Goal: Task Accomplishment & Management: Use online tool/utility

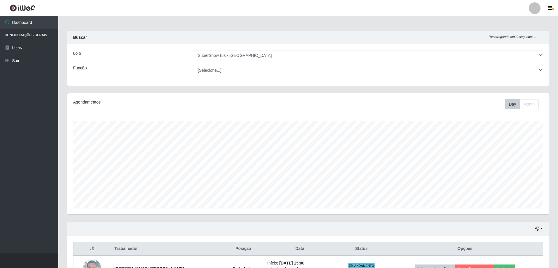
select select "59"
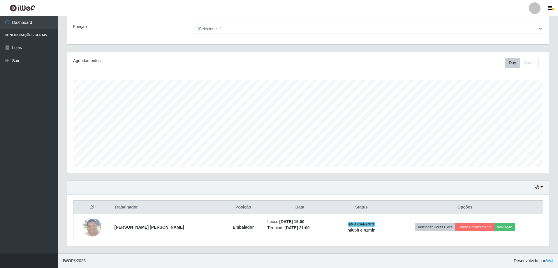
scroll to position [121, 482]
click at [542, 187] on button "button" at bounding box center [539, 187] width 8 height 7
click at [520, 155] on button "3 dias" at bounding box center [520, 153] width 46 height 12
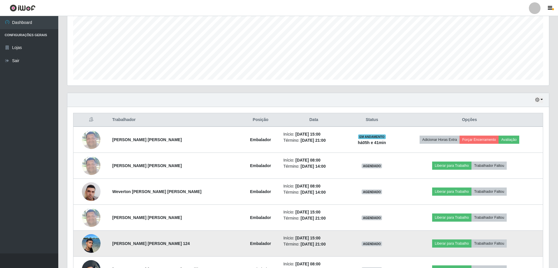
scroll to position [158, 0]
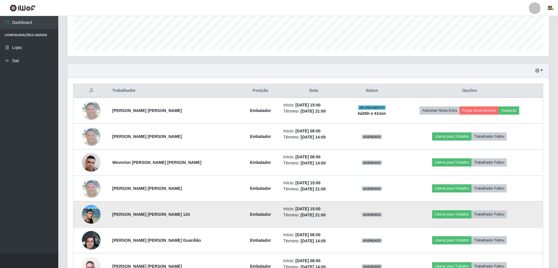
click at [89, 213] on img at bounding box center [91, 214] width 19 height 25
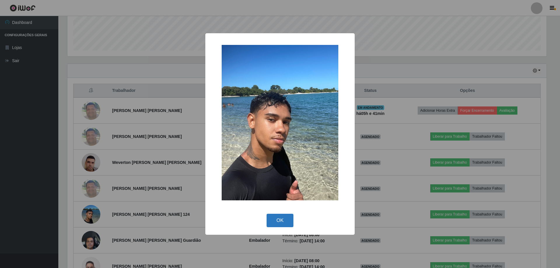
click at [283, 226] on button "OK" at bounding box center [279, 221] width 27 height 14
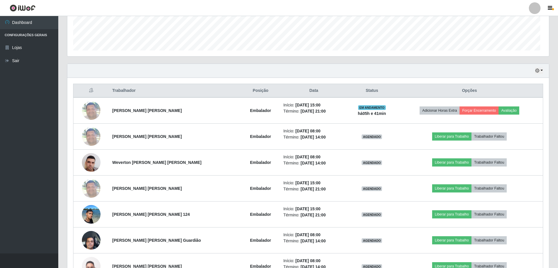
scroll to position [121, 482]
click at [542, 71] on button "button" at bounding box center [539, 70] width 8 height 7
click at [530, 81] on button "Hoje" at bounding box center [520, 81] width 46 height 12
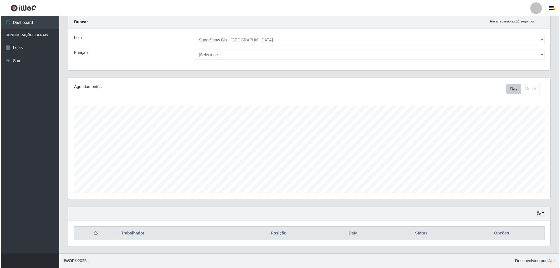
scroll to position [41, 0]
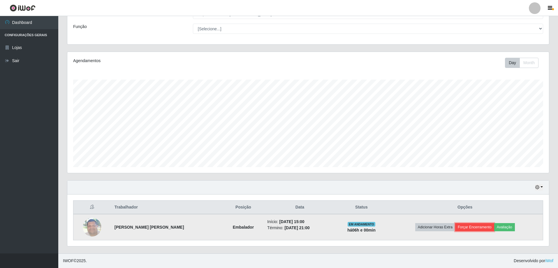
click at [466, 228] on button "Forçar Encerramento" at bounding box center [474, 227] width 39 height 8
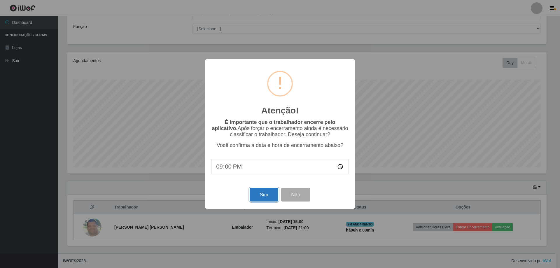
click at [260, 199] on button "Sim" at bounding box center [264, 195] width 28 height 14
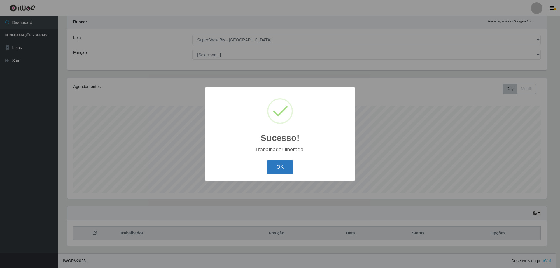
click at [283, 166] on button "OK" at bounding box center [279, 167] width 27 height 14
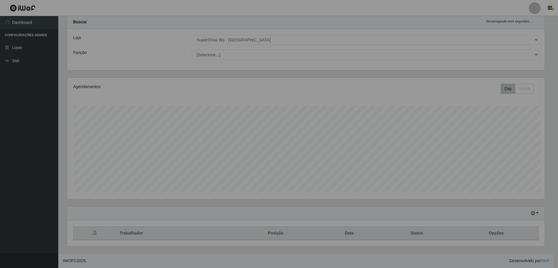
scroll to position [121, 482]
